Goal: Information Seeking & Learning: Learn about a topic

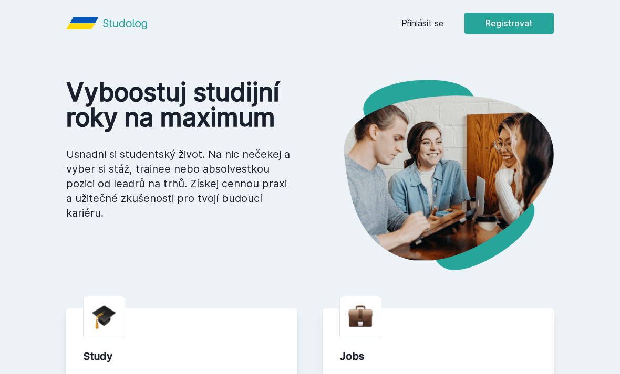
click at [429, 22] on link "Přihlásit se" at bounding box center [422, 23] width 42 height 13
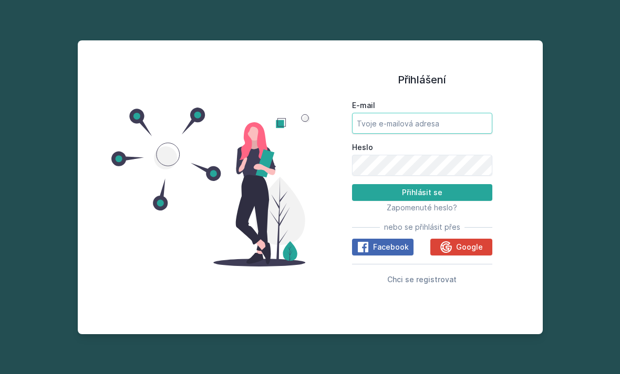
click at [453, 134] on input "E-mail" at bounding box center [422, 123] width 140 height 21
type input "[EMAIL_ADDRESS][DOMAIN_NAME]"
click at [422, 201] on button "Přihlásit se" at bounding box center [422, 192] width 140 height 17
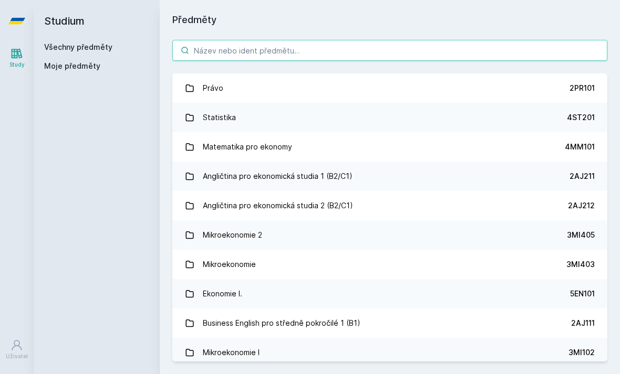
click at [218, 59] on input "search" at bounding box center [389, 50] width 435 height 21
type input "4"
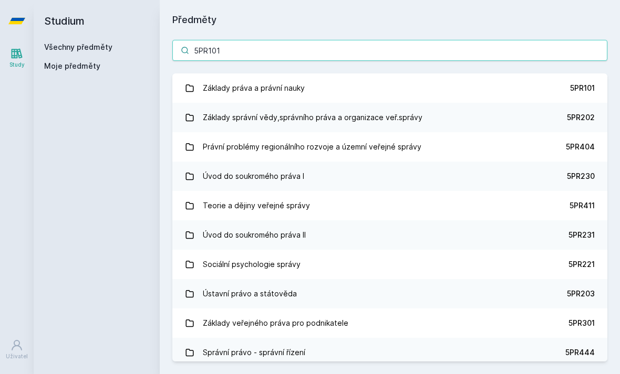
type input "5PR101"
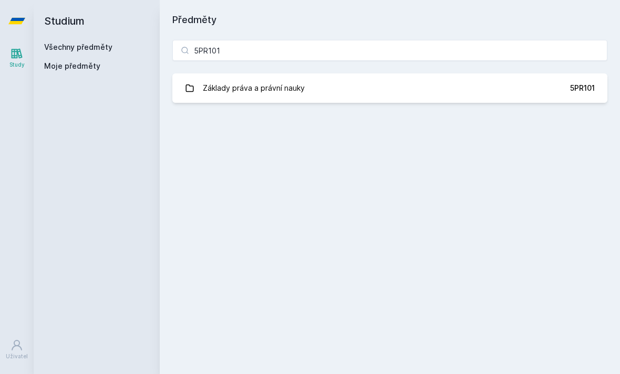
click at [205, 90] on div "Základy práva a právní nauky" at bounding box center [254, 88] width 102 height 21
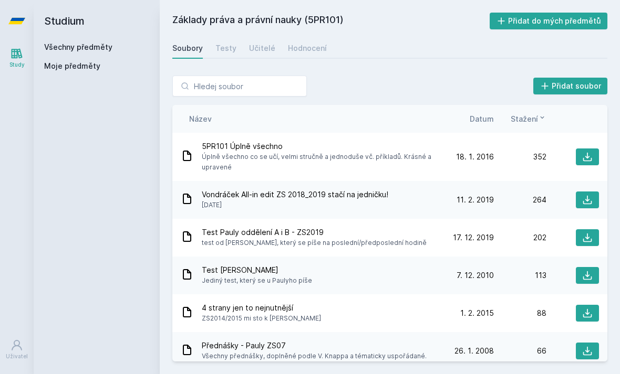
click at [223, 52] on div "Testy" at bounding box center [225, 48] width 21 height 11
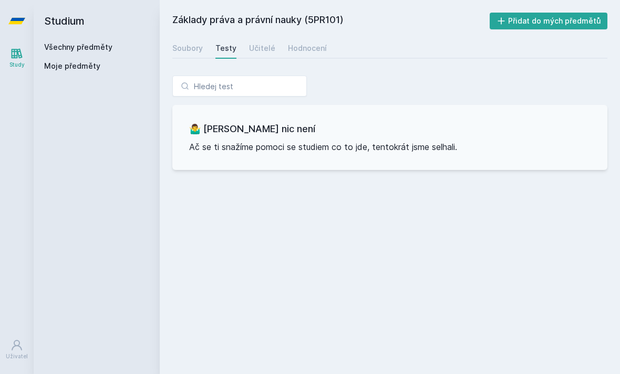
click at [265, 46] on div "Učitelé" at bounding box center [262, 48] width 26 height 11
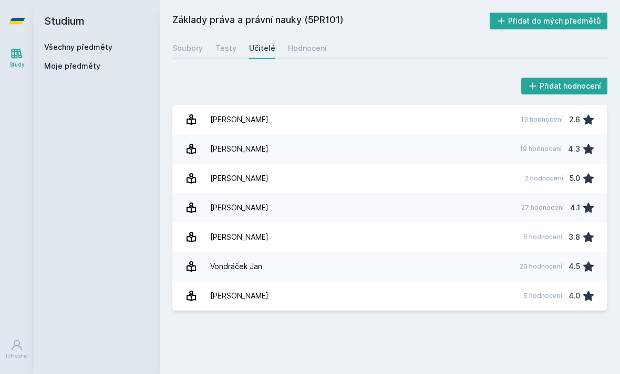
click at [300, 51] on div "Hodnocení" at bounding box center [307, 48] width 39 height 11
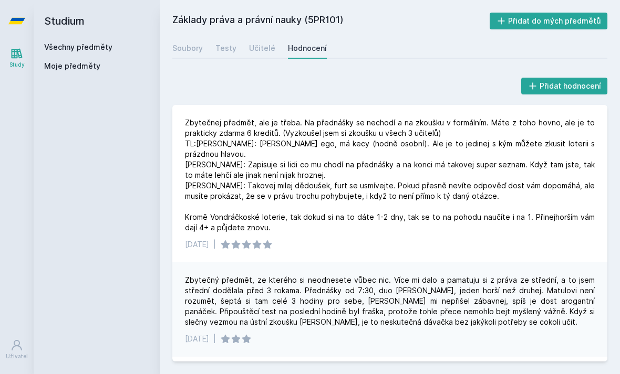
click at [191, 55] on link "Soubory" at bounding box center [187, 48] width 30 height 21
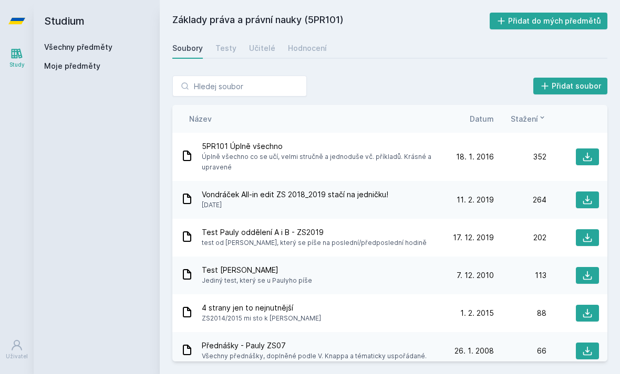
click at [483, 117] on span "Datum" at bounding box center [481, 118] width 24 height 11
